Goal: Obtain resource: Download file/media

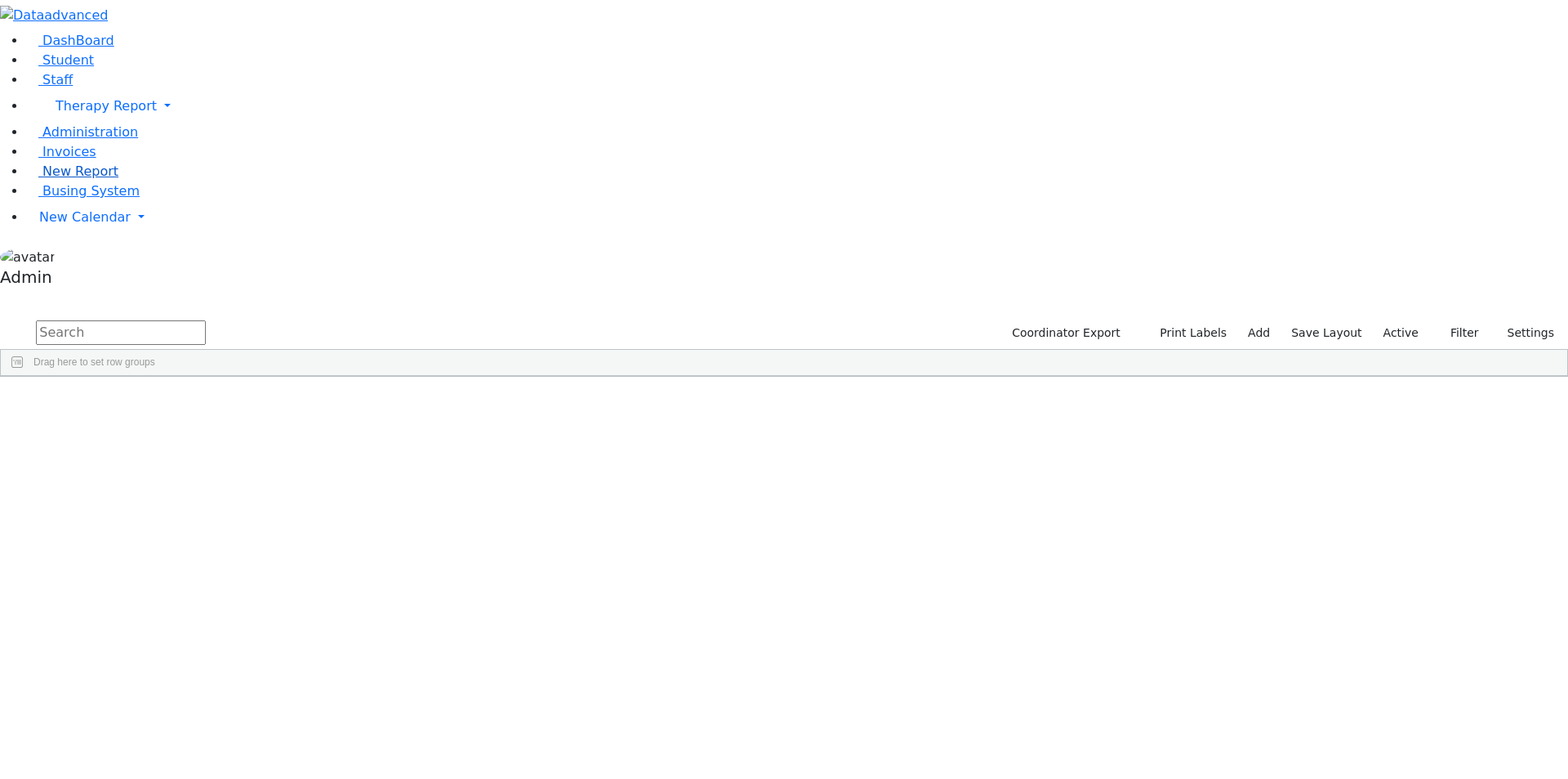
click at [72, 179] on span "New Report" at bounding box center [80, 171] width 76 height 15
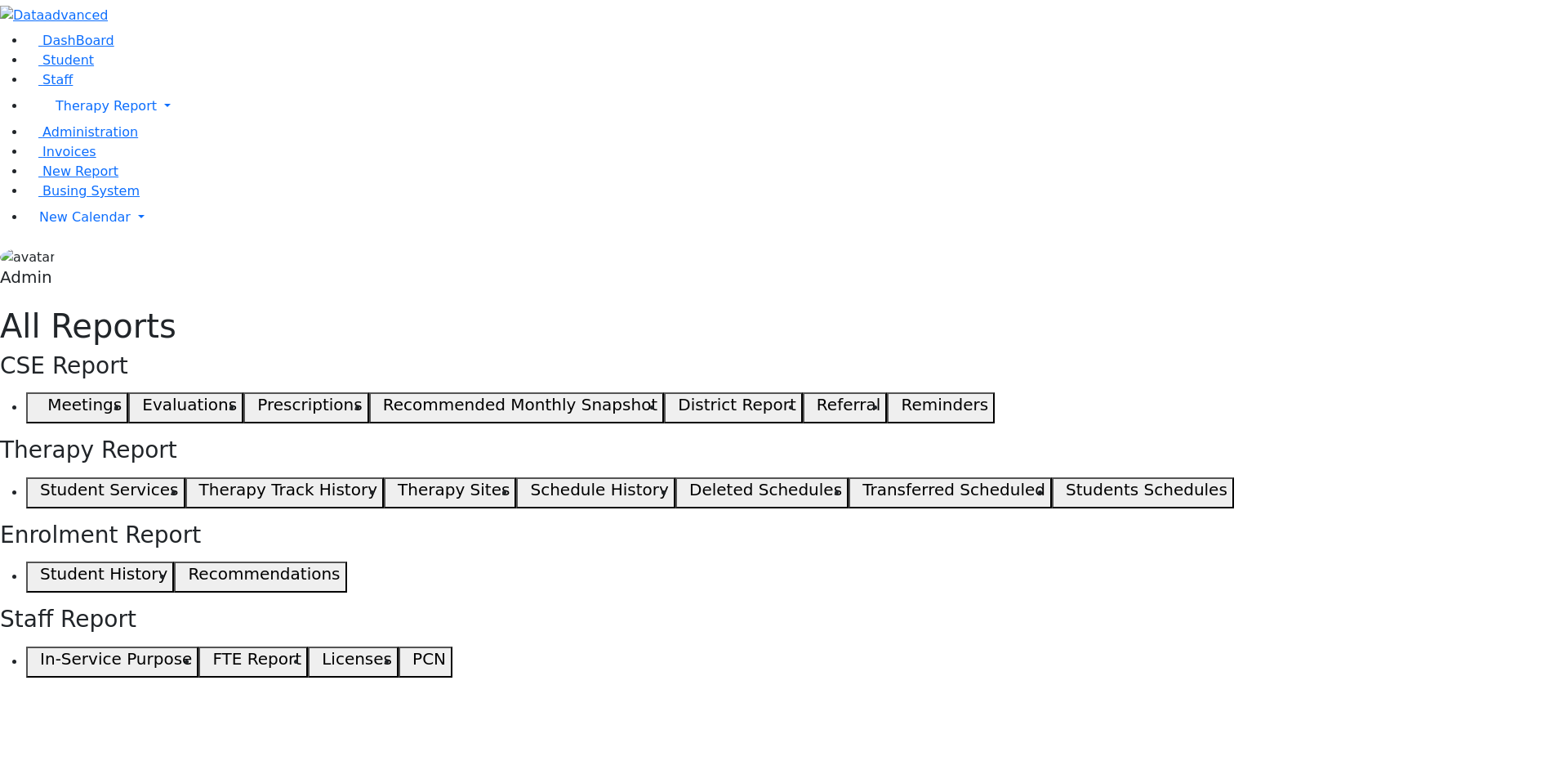
click at [178, 479] on h5 "Student Services" at bounding box center [108, 489] width 138 height 19
